Goal: Transaction & Acquisition: Purchase product/service

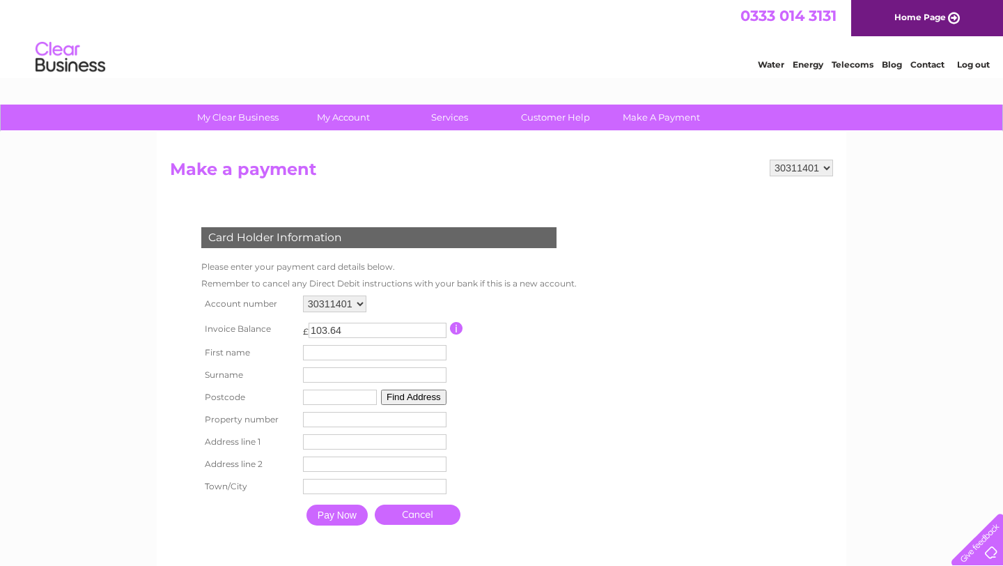
click at [355, 353] on input "text" at bounding box center [375, 352] width 144 height 15
type input "Cinthia"
type input "Mijares"
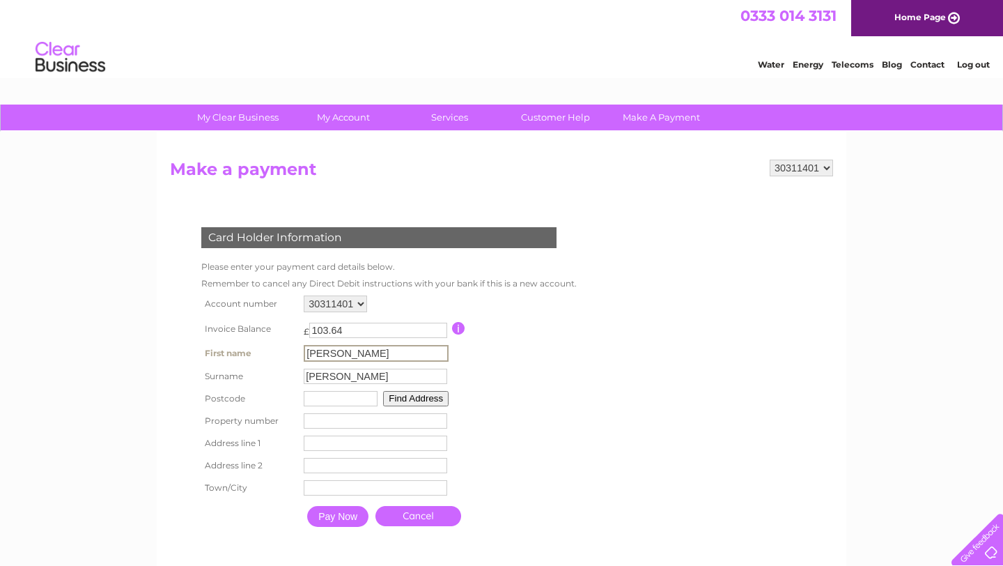
type input "AB116FB"
type input "39"
click at [353, 399] on input "AB116FB" at bounding box center [341, 398] width 74 height 15
type input "AB252YW"
click at [332, 418] on input "39" at bounding box center [375, 419] width 144 height 15
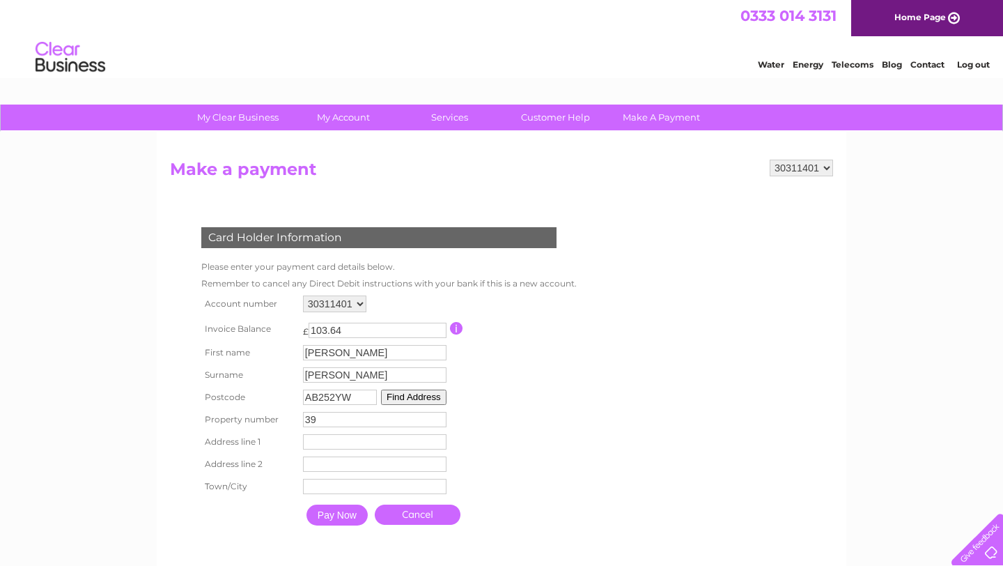
type input "3"
type input "110"
click at [332, 456] on td "Address Line Two" at bounding box center [375, 464] width 151 height 22
click at [351, 516] on input "Pay Now" at bounding box center [337, 515] width 61 height 21
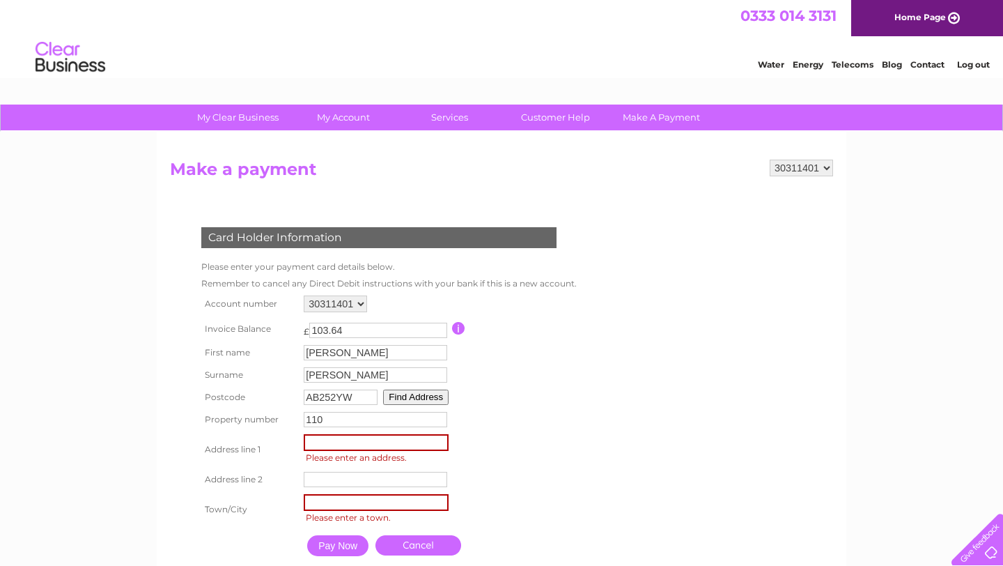
click at [344, 449] on input "text" at bounding box center [376, 442] width 145 height 17
type input "110 Rosemount Place"
type input "Aberdeen"
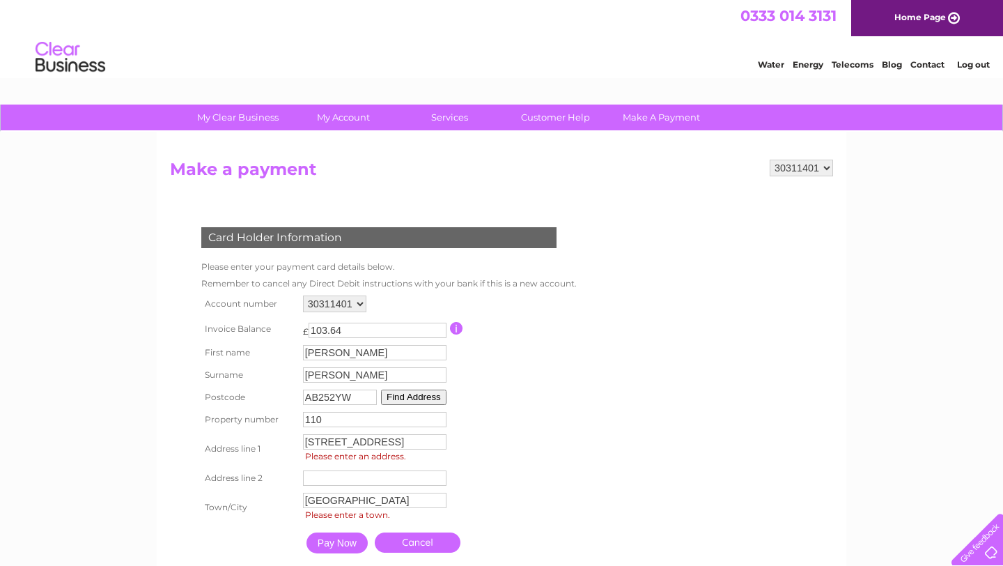
click at [339, 553] on input "Pay Now" at bounding box center [337, 542] width 61 height 21
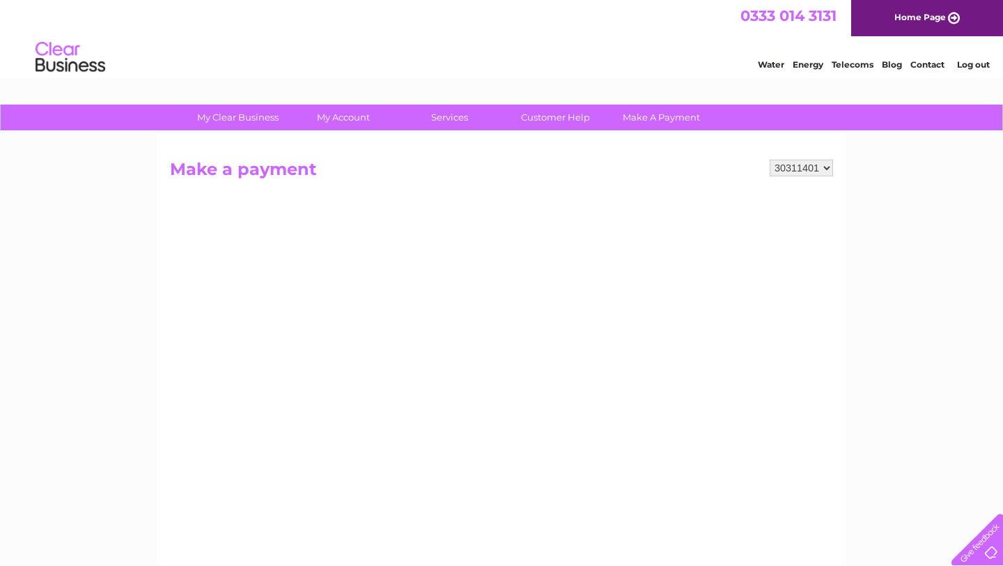
click at [66, 57] on img at bounding box center [70, 57] width 71 height 43
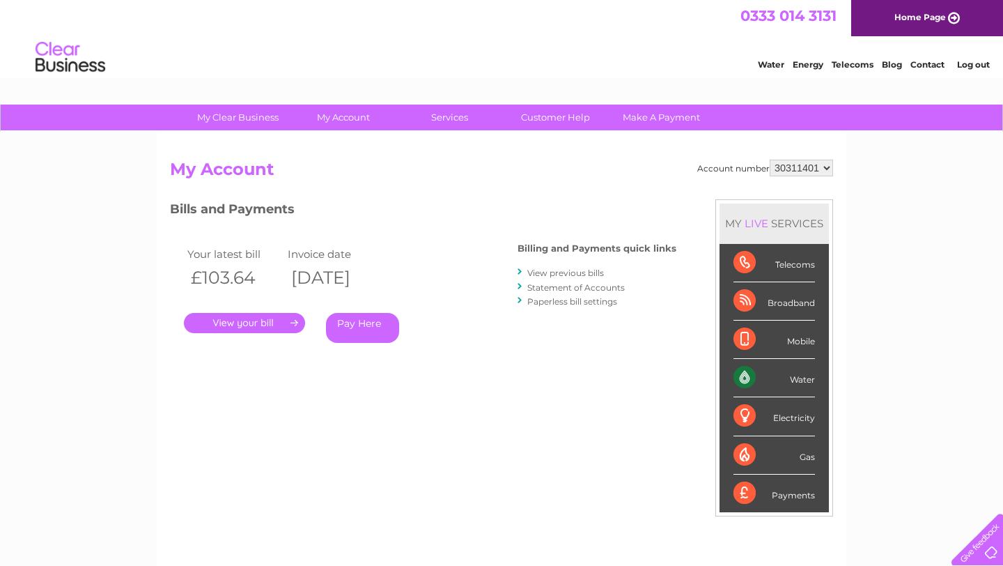
click at [364, 334] on link "Pay Here" at bounding box center [362, 328] width 73 height 30
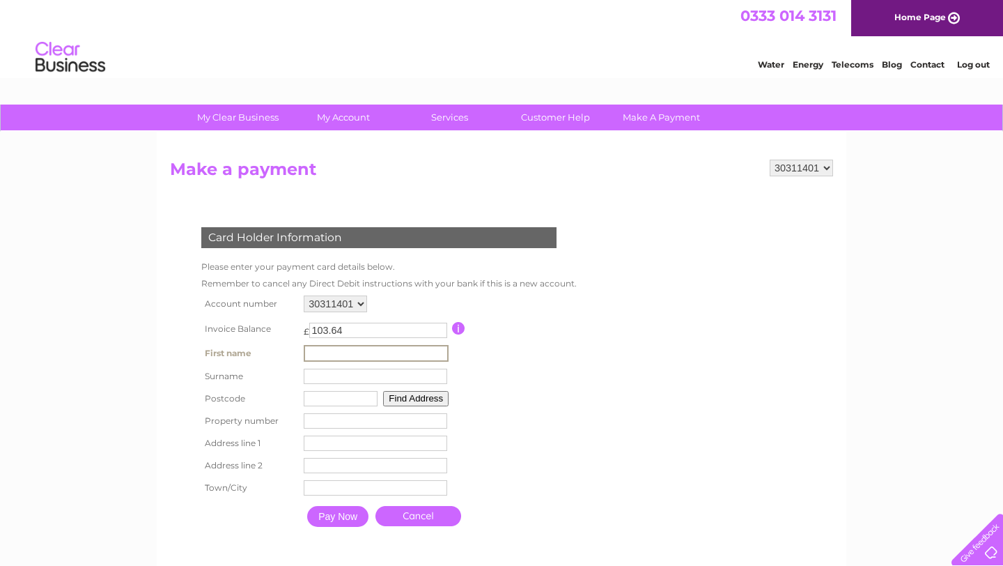
click at [353, 357] on input "text" at bounding box center [376, 353] width 145 height 17
type input "Cinthia"
type input "Mijares"
type input "AB116FB"
type input "39"
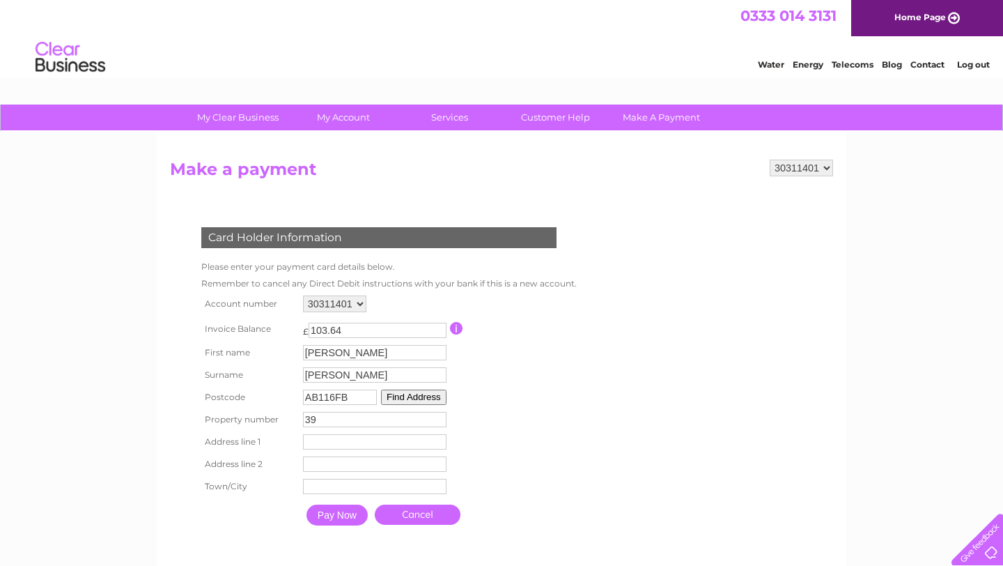
drag, startPoint x: 354, startPoint y: 403, endPoint x: 234, endPoint y: 395, distance: 120.2
click at [234, 395] on tr "Postcode AB116FB Find Address" at bounding box center [386, 397] width 376 height 22
type input "AB252YW"
click at [351, 420] on input "39" at bounding box center [375, 419] width 144 height 15
type input "110"
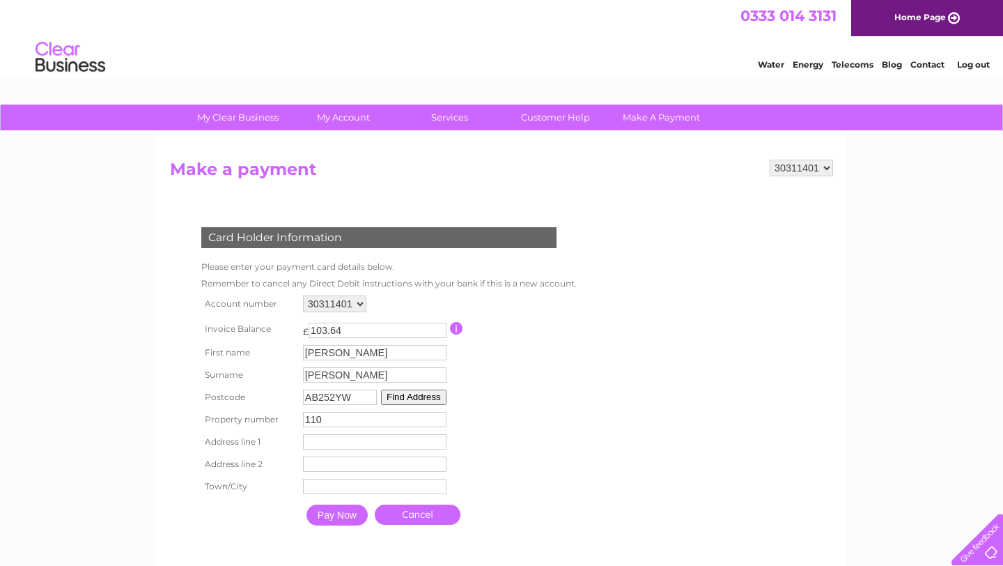
click at [337, 443] on input "text" at bounding box center [375, 441] width 144 height 15
type input "110 Rosemount Place"
type input "Aberdeen"
click at [332, 525] on input "Pay Now" at bounding box center [337, 516] width 61 height 21
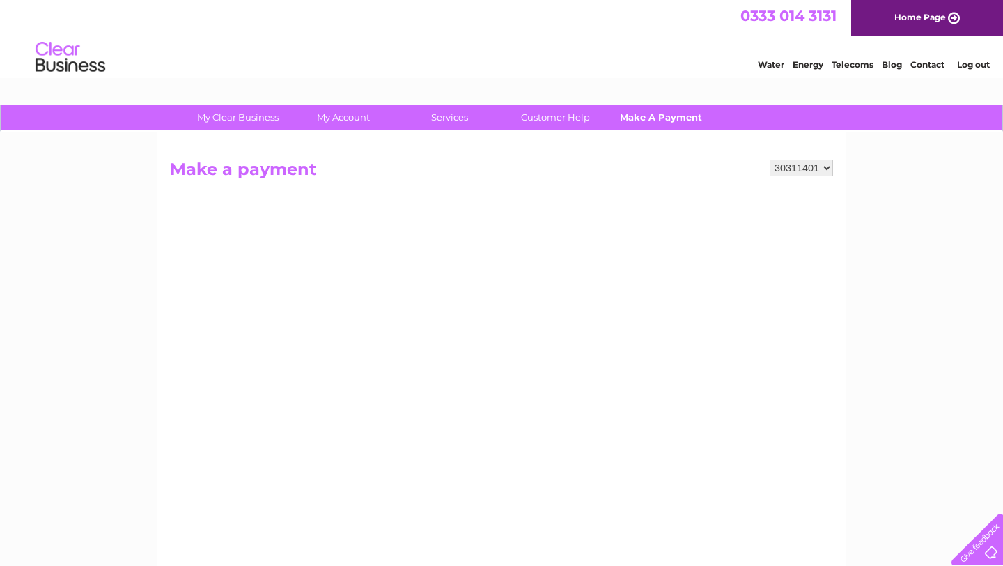
click at [661, 116] on link "Make A Payment" at bounding box center [661, 118] width 115 height 26
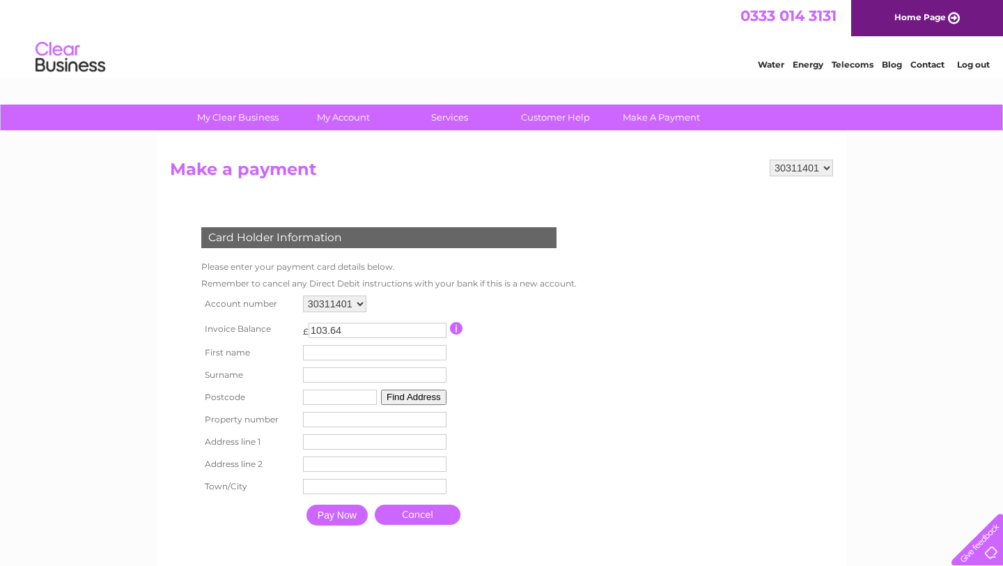
click at [328, 355] on input "text" at bounding box center [375, 352] width 144 height 15
type input "Cinthia"
type input "Mijares"
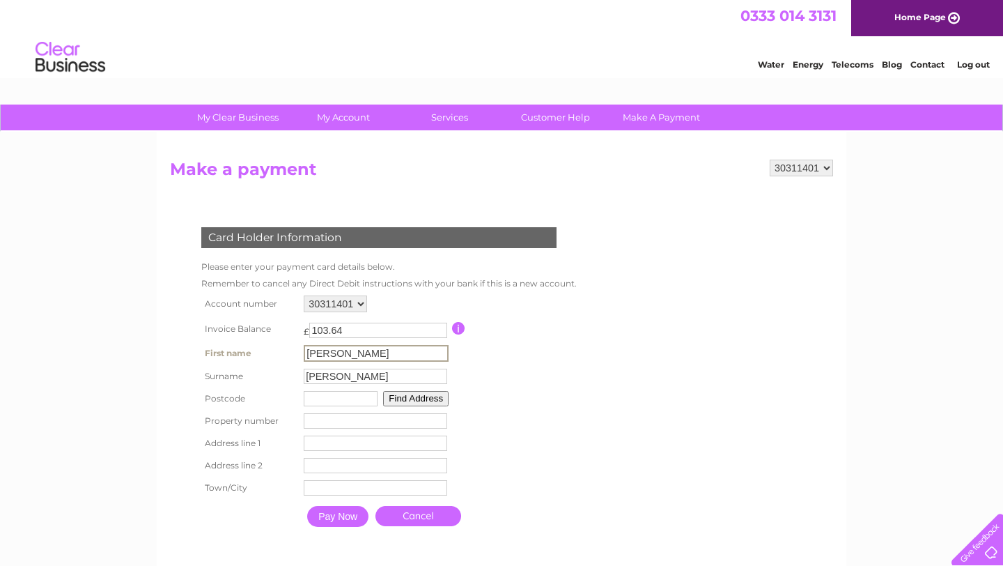
type input "AB252YW"
type input "110"
click at [351, 447] on input "text" at bounding box center [376, 443] width 144 height 15
type input "110 Rosemount Place"
type input "Aberdeen"
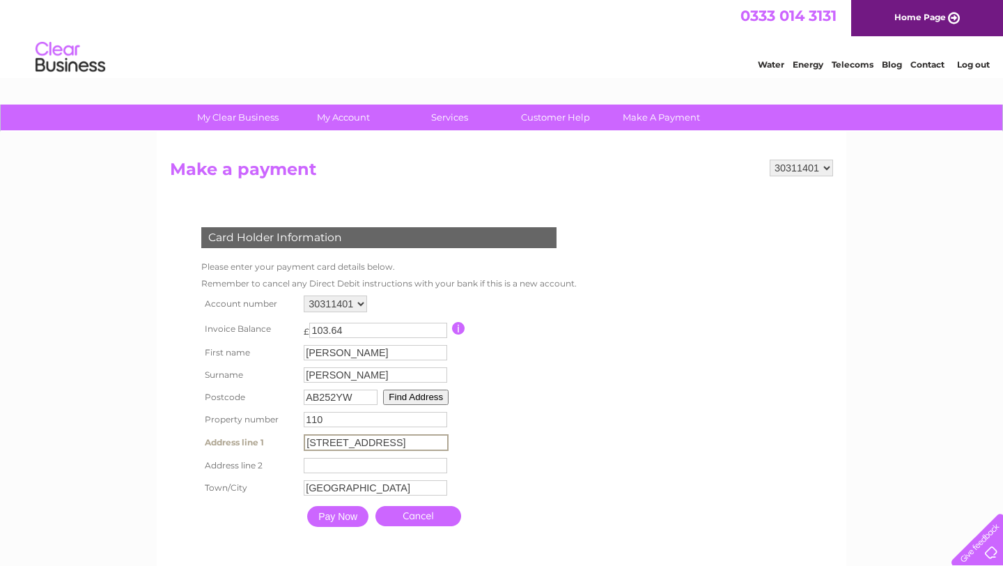
click at [337, 521] on input "Pay Now" at bounding box center [337, 516] width 61 height 21
